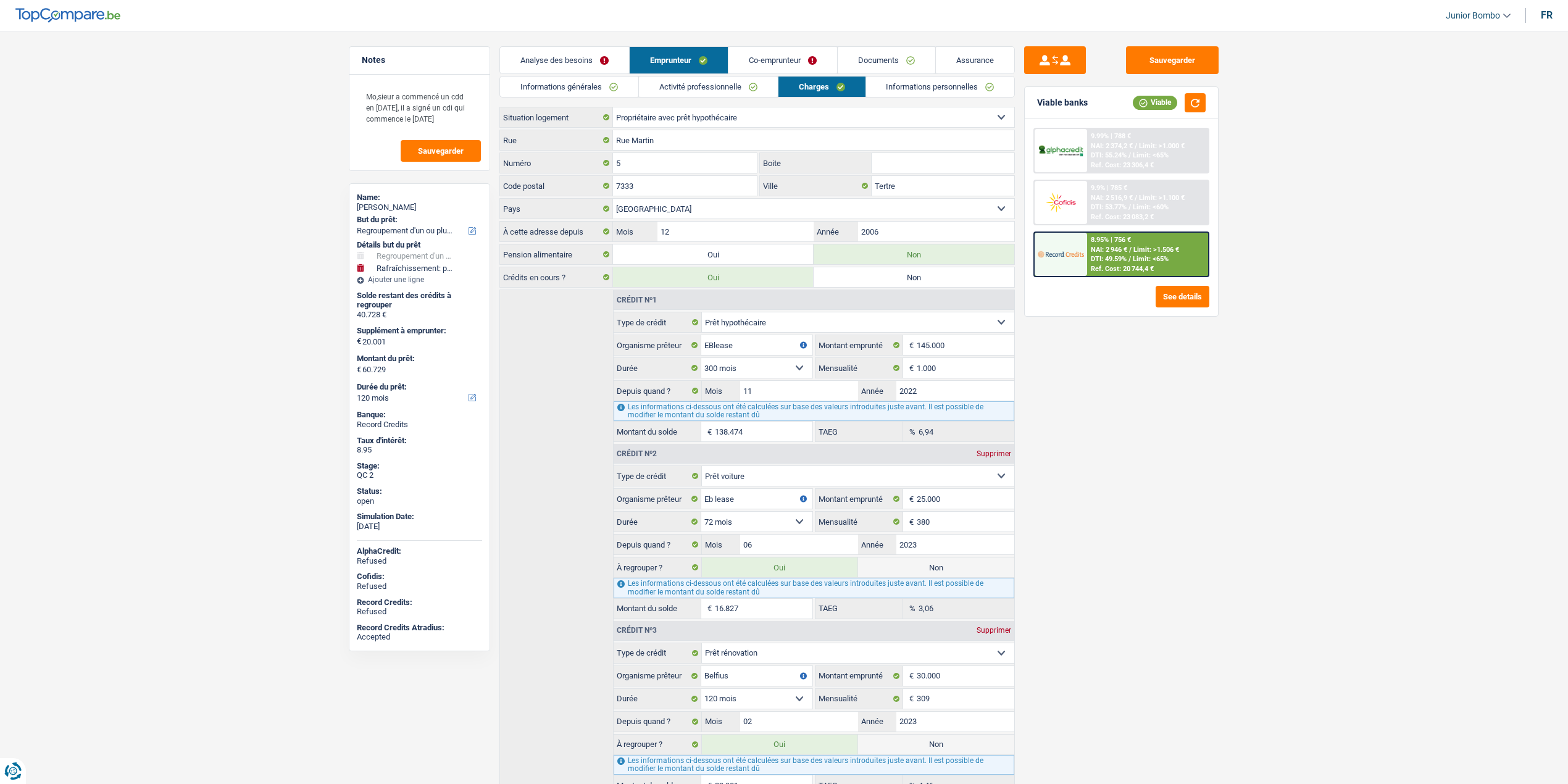
select select "refinancing"
select select "houseOrGarden"
select select "120"
select select "32"
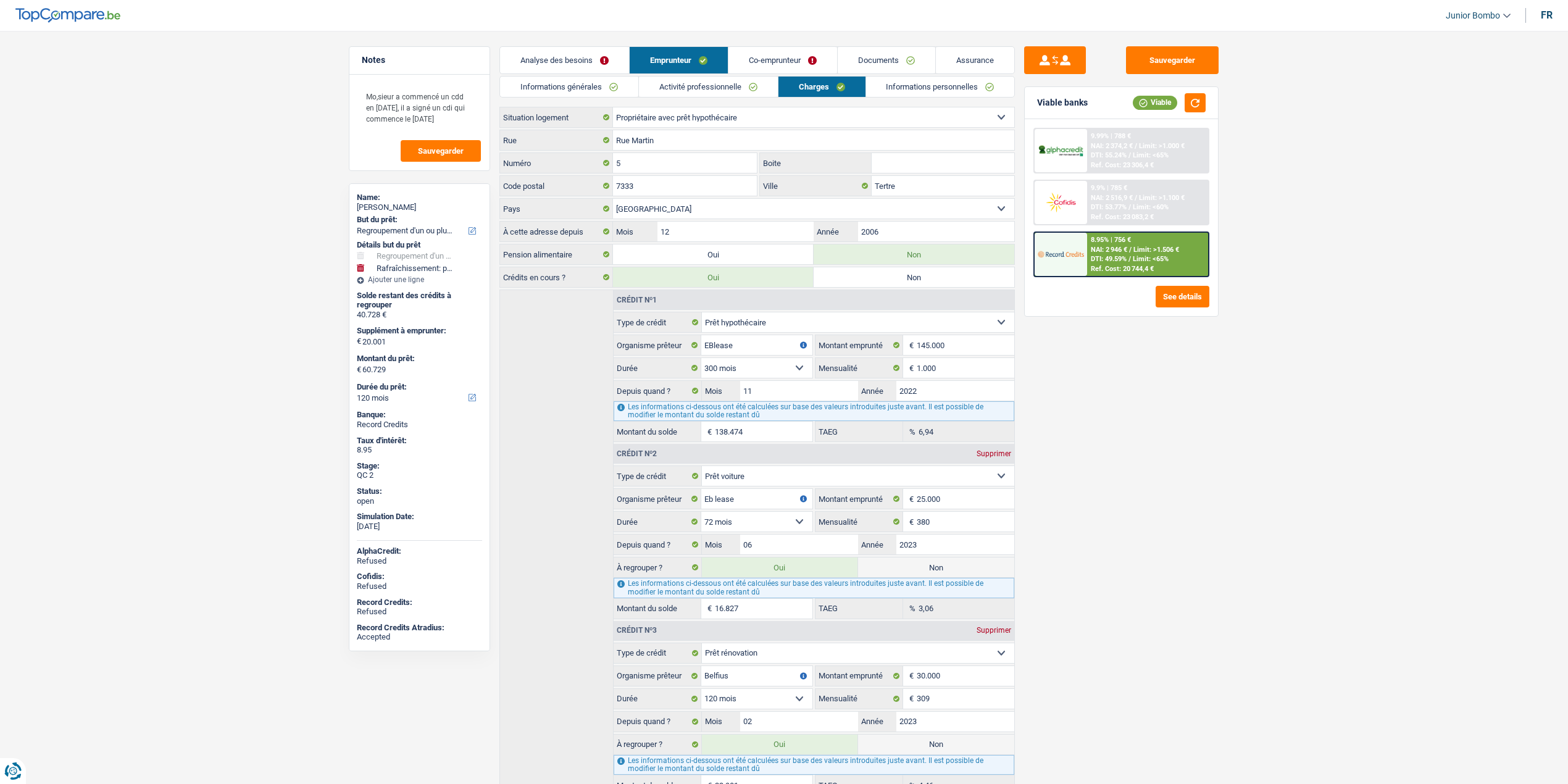
select select "married"
click at [585, 95] on link "Informations générales" at bounding box center [569, 86] width 138 height 20
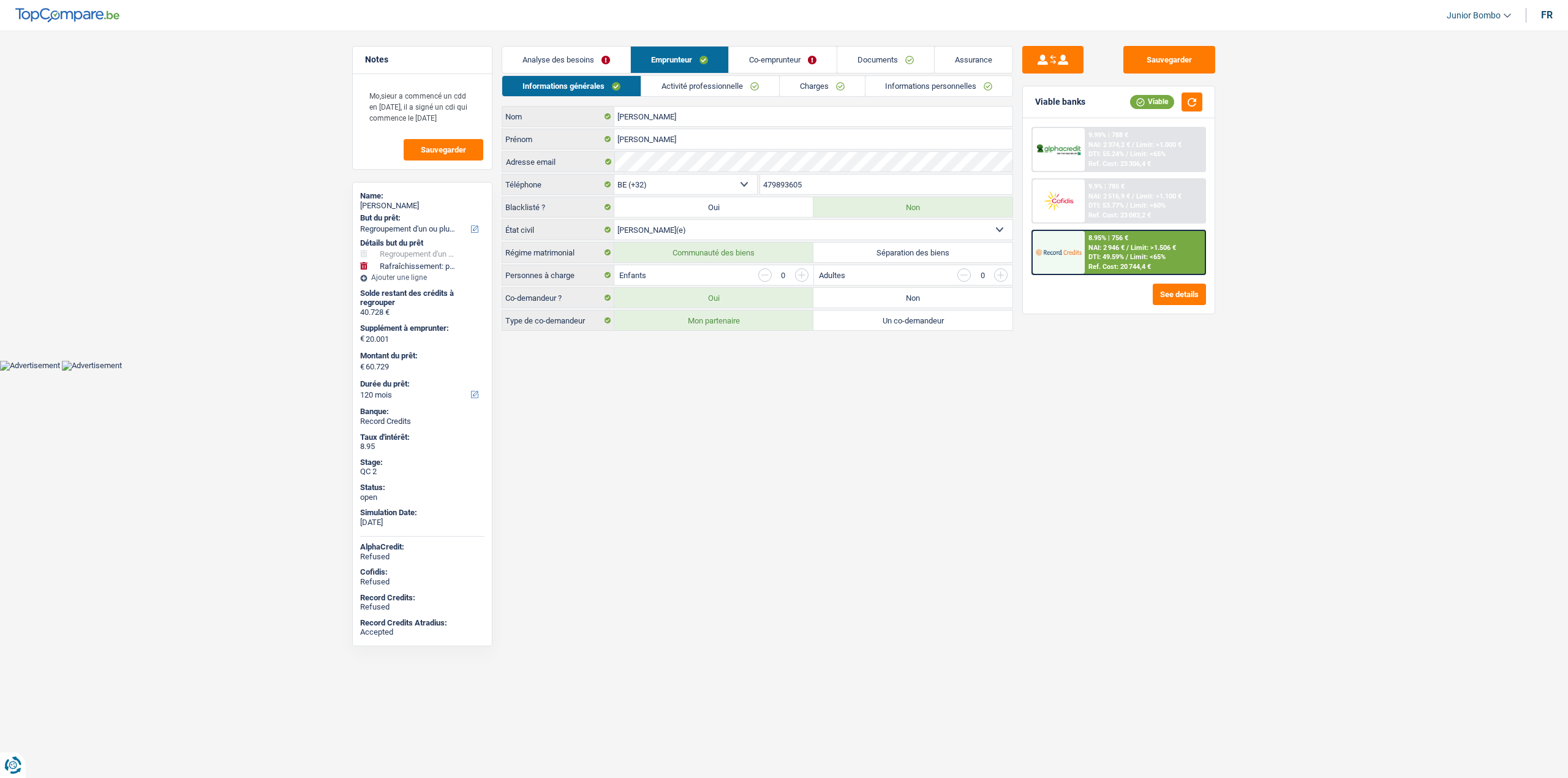
click at [797, 187] on input "479893605" at bounding box center [886, 184] width 253 height 20
